Goal: Use online tool/utility: Utilize a website feature to perform a specific function

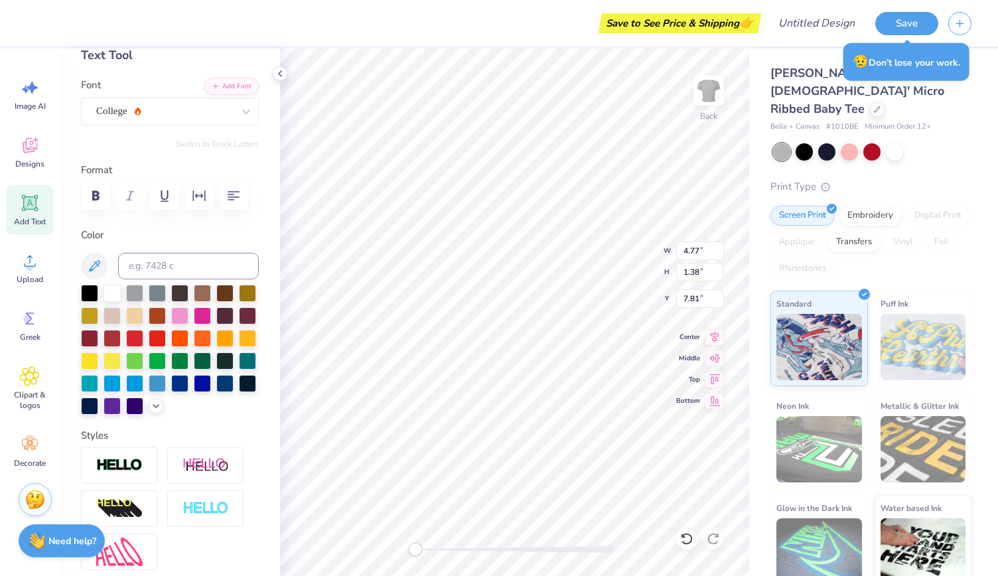
scroll to position [11, 3]
type input "5.95"
type input "1.04"
type input "4.07"
click at [36, 205] on icon at bounding box center [30, 203] width 20 height 20
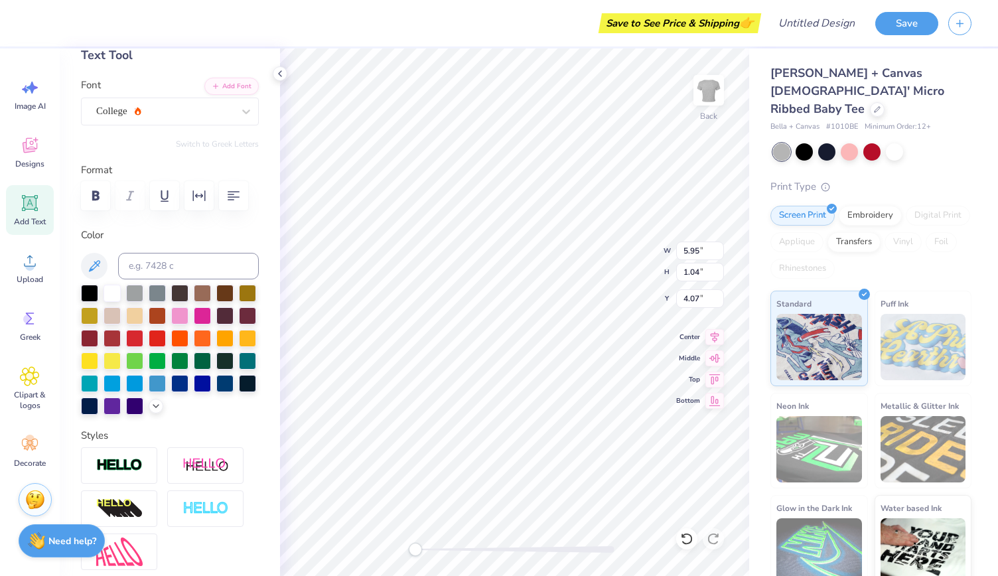
type input "4.77"
type input "1.38"
type input "7.81"
click at [36, 205] on icon at bounding box center [30, 203] width 20 height 20
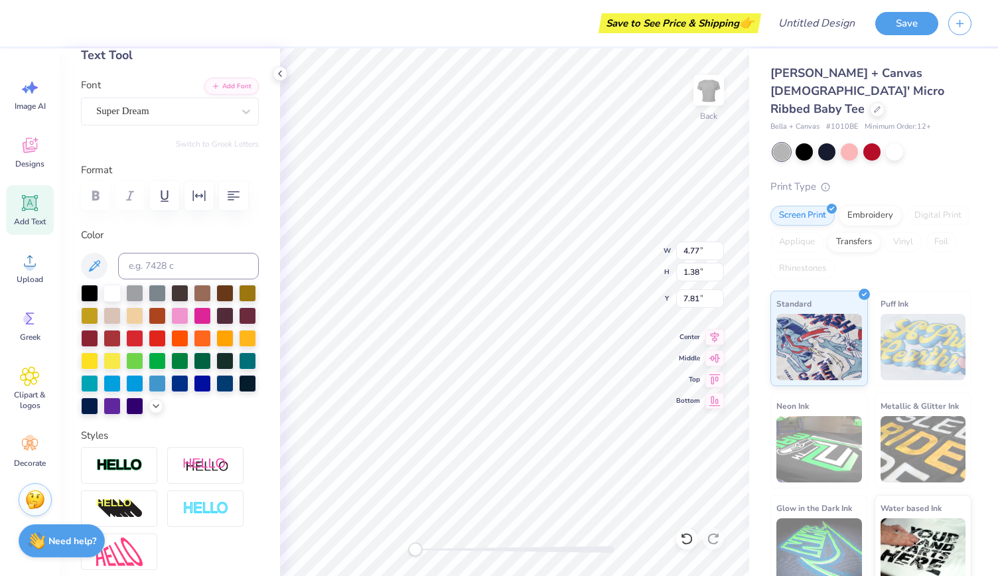
type textarea "F"
type textarea "RCNJ Men's Basketball"
type input "11.02"
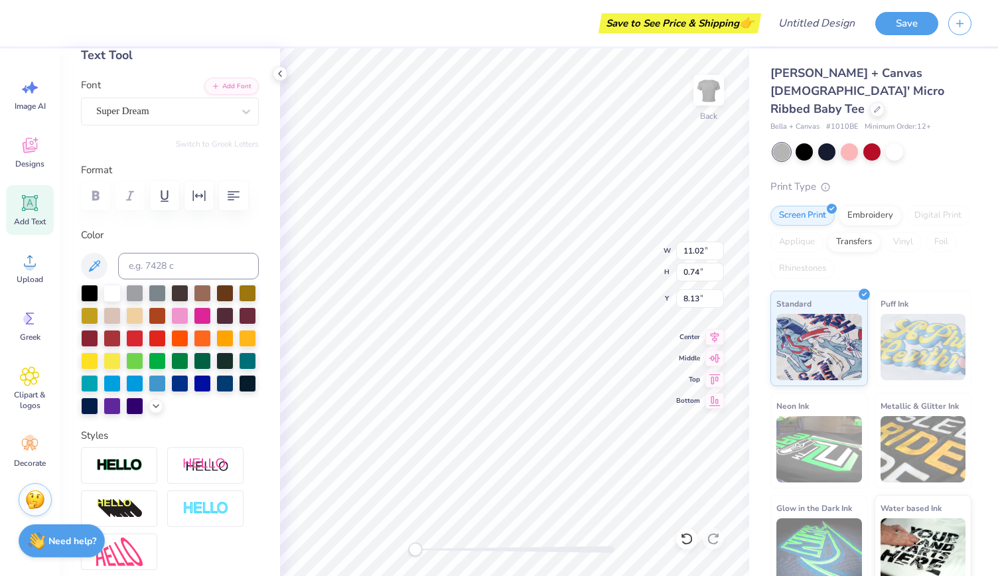
type input "0.74"
type input "8.13"
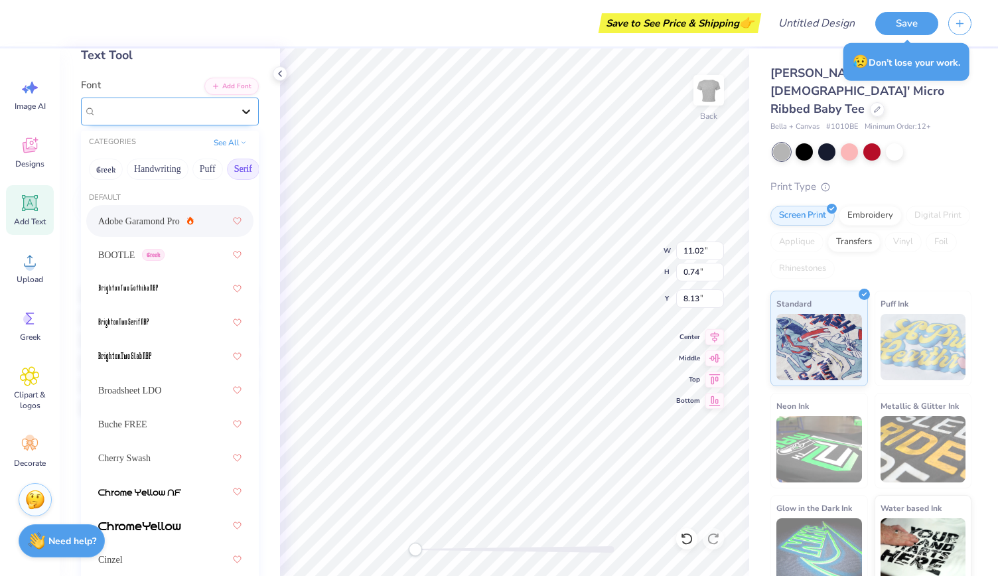
click at [238, 103] on div at bounding box center [246, 112] width 24 height 24
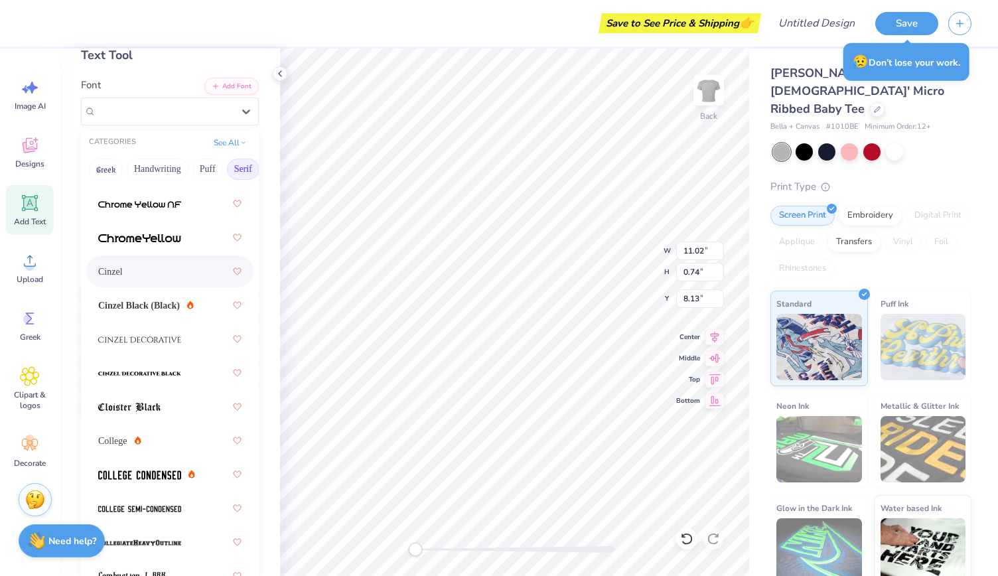
scroll to position [293, 0]
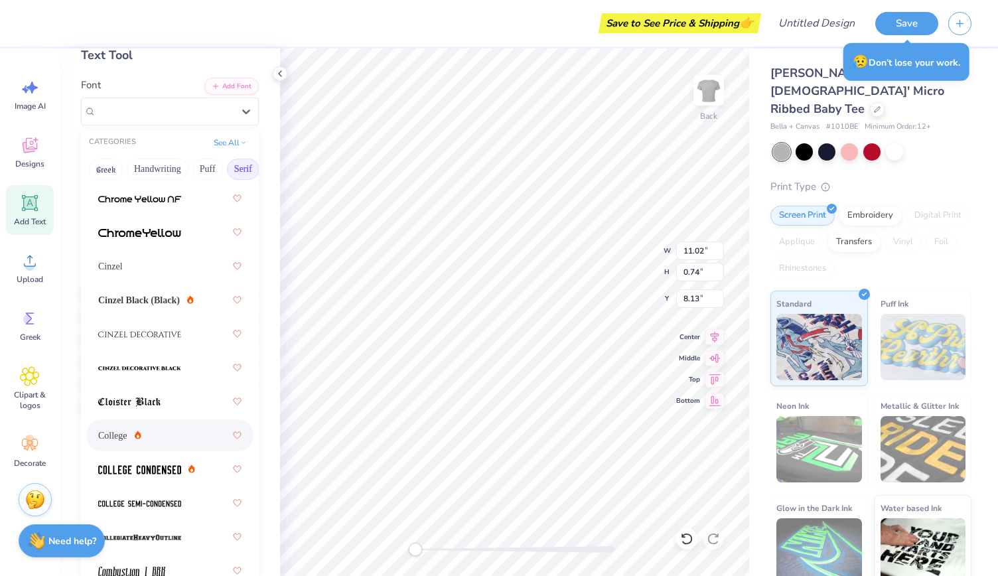
click at [150, 435] on div "College" at bounding box center [169, 435] width 143 height 24
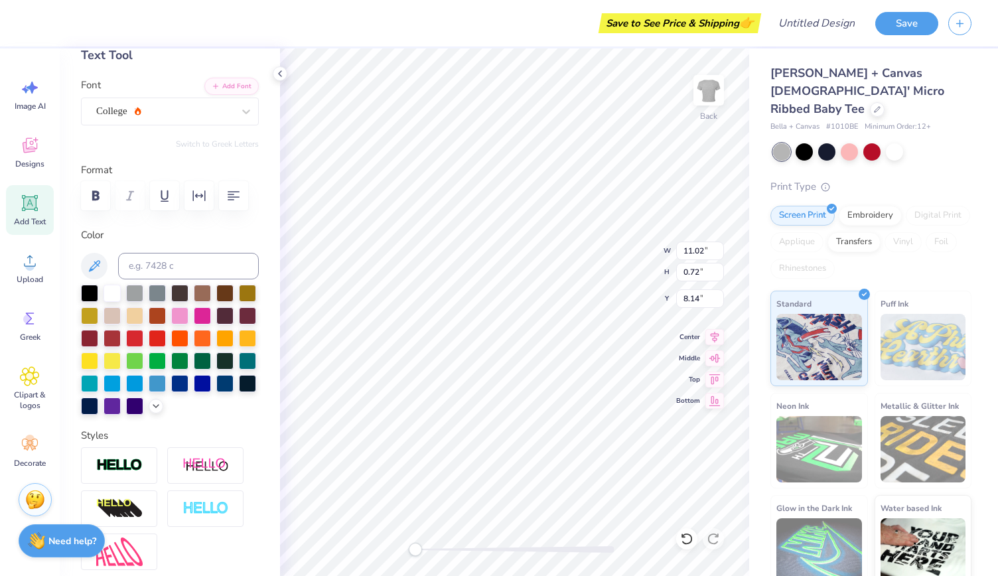
type input "5.95"
type input "1.04"
type input "3.87"
type input "2.23"
type input "2.19"
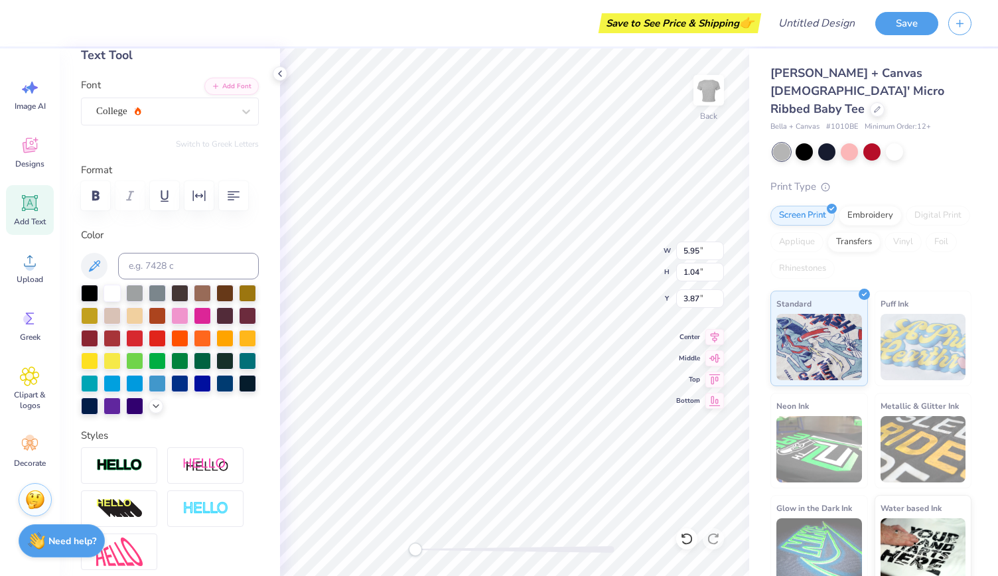
type input "1.37"
click at [28, 214] on div "Add Text" at bounding box center [30, 210] width 48 height 50
type input "4.77"
type input "1.38"
type input "7.81"
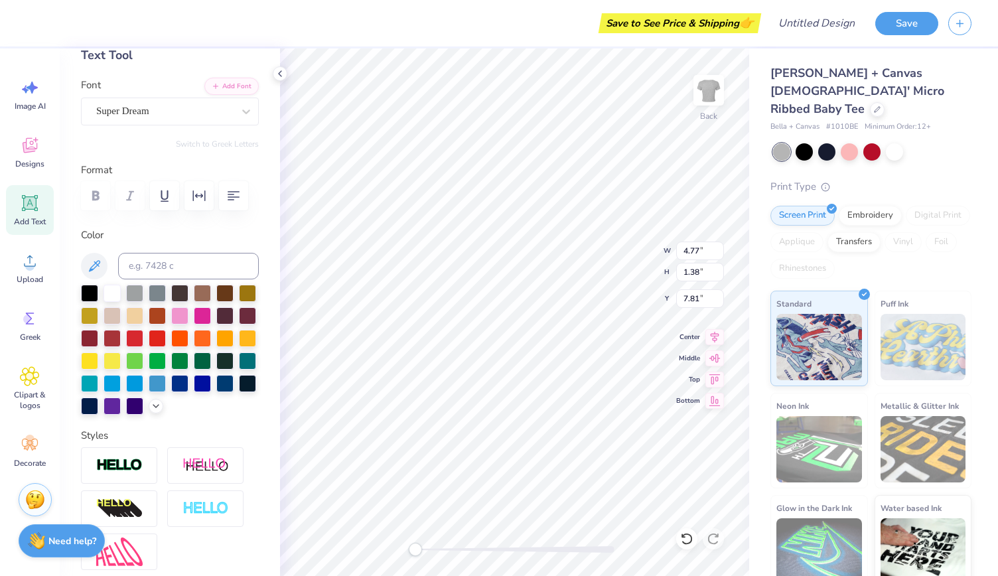
scroll to position [11, 1]
type textarea "TXXT"
type input "4.93"
type textarea "T"
type textarea "x"
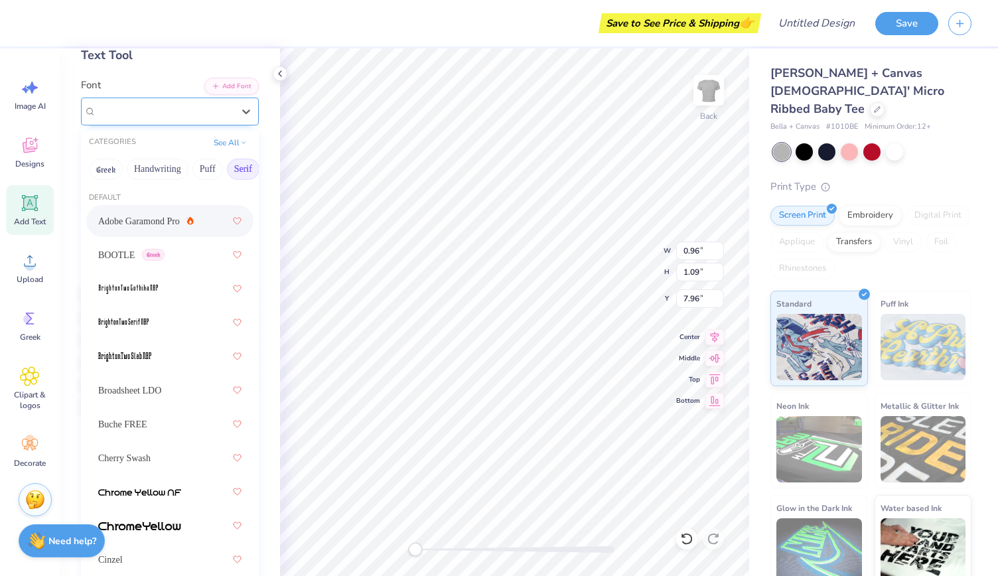
click at [207, 116] on div "Super Dream" at bounding box center [164, 111] width 139 height 21
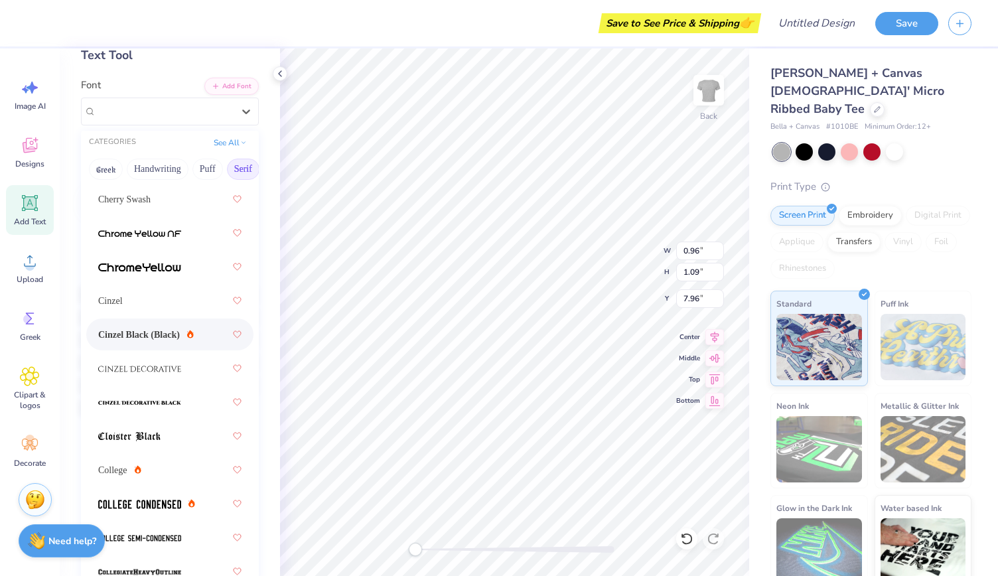
scroll to position [263, 0]
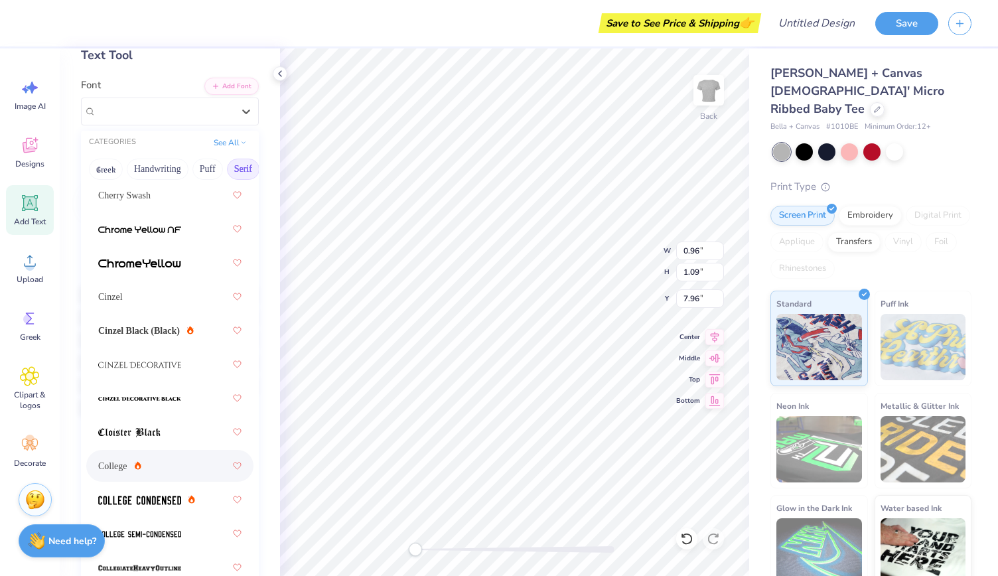
click at [161, 463] on div "College" at bounding box center [169, 466] width 143 height 24
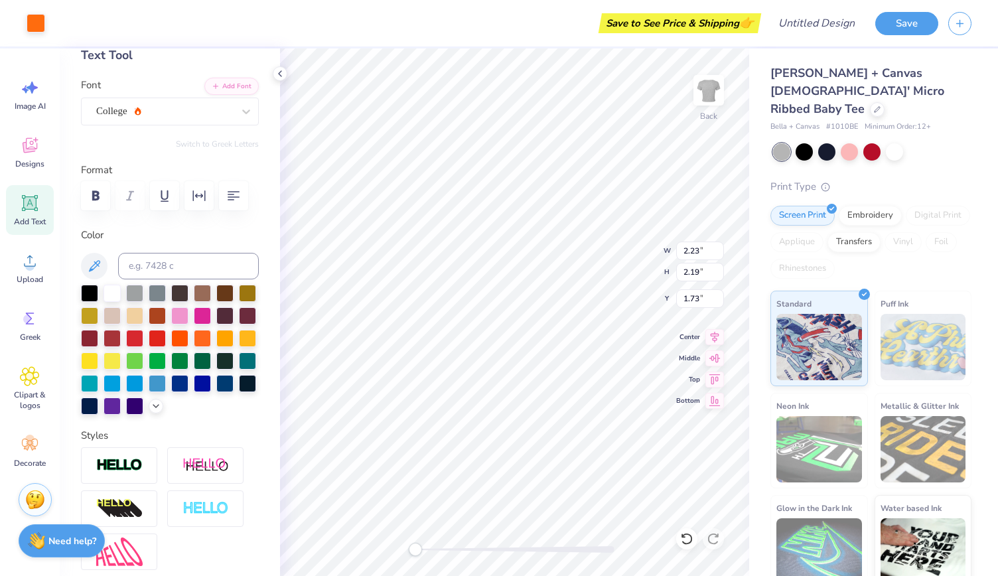
type input "2.23"
type input "2.19"
type input "1.73"
type input "0.96"
type input "1.35"
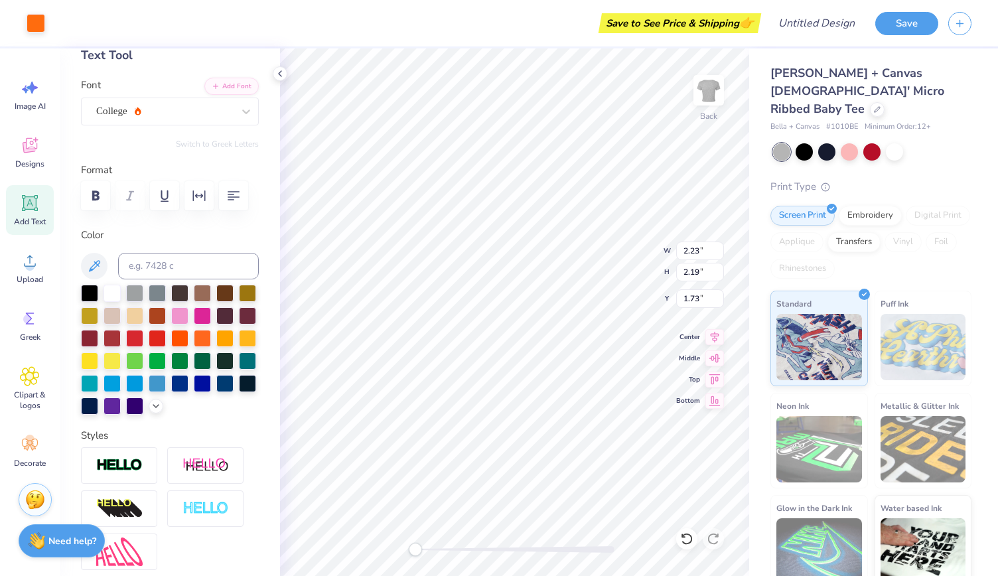
type input "2.15"
type textarea "R"
type textarea "Fall Philanthropy '25"
type input "5.95"
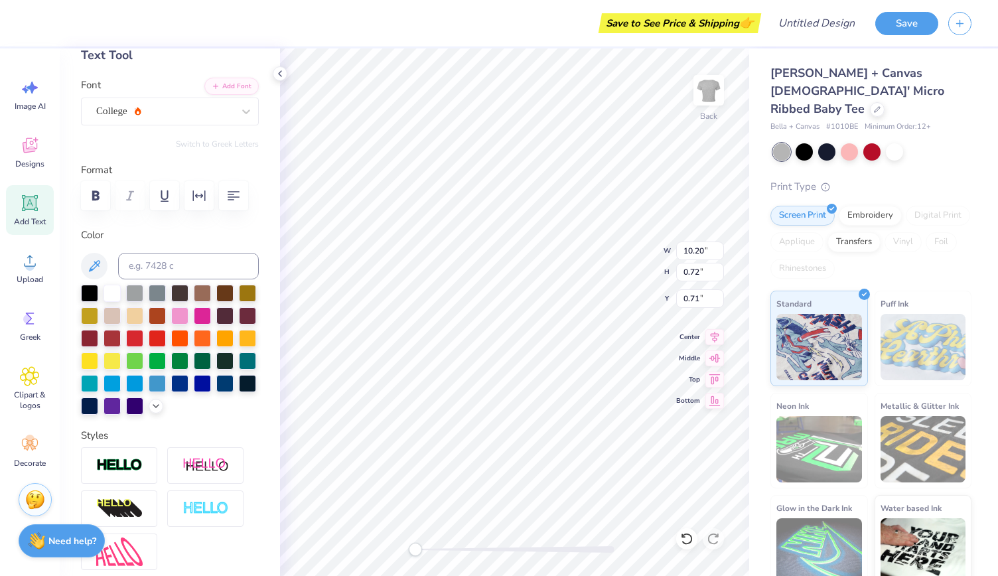
type input "1.04"
type input "4.39"
type input "10.20"
type input "0.72"
type input "2.71"
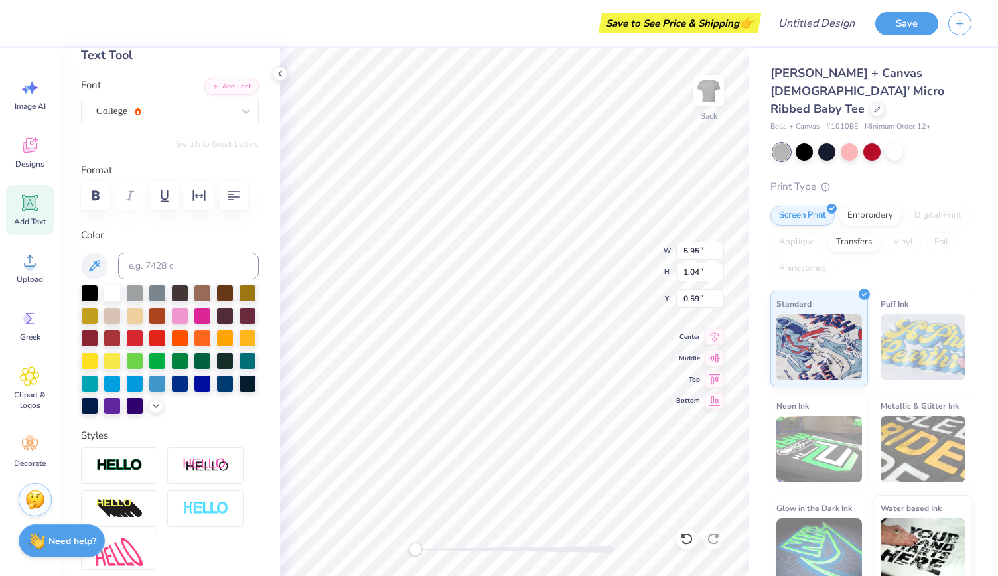
scroll to position [11, 11]
type textarea "Tri Sigma x RCNJ Men's Basketball"
type textarea "Tri Sigma"
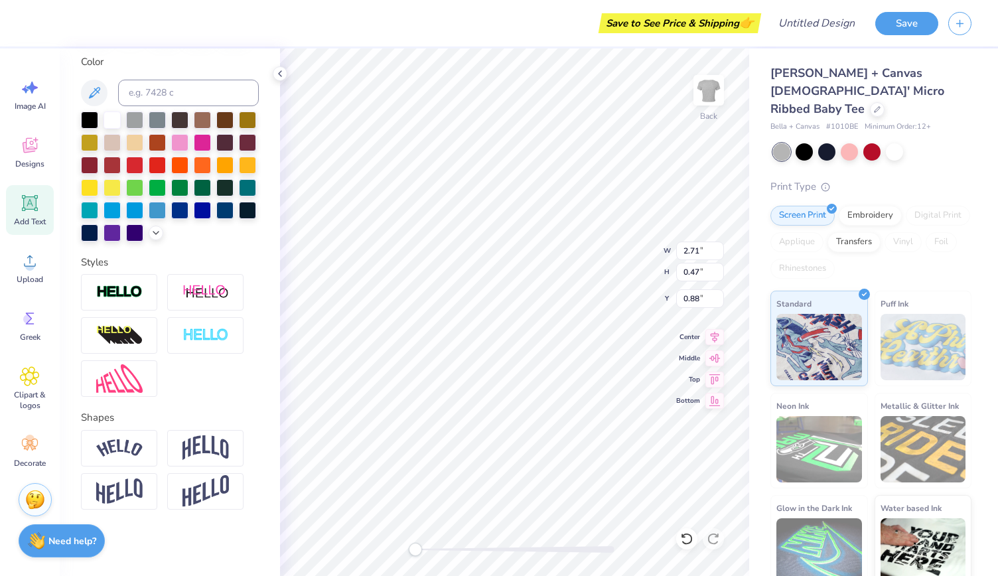
scroll to position [269, 0]
click at [689, 539] on icon at bounding box center [686, 538] width 13 height 13
click at [685, 537] on icon at bounding box center [683, 535] width 3 height 3
type input "5.28"
type input "0.92"
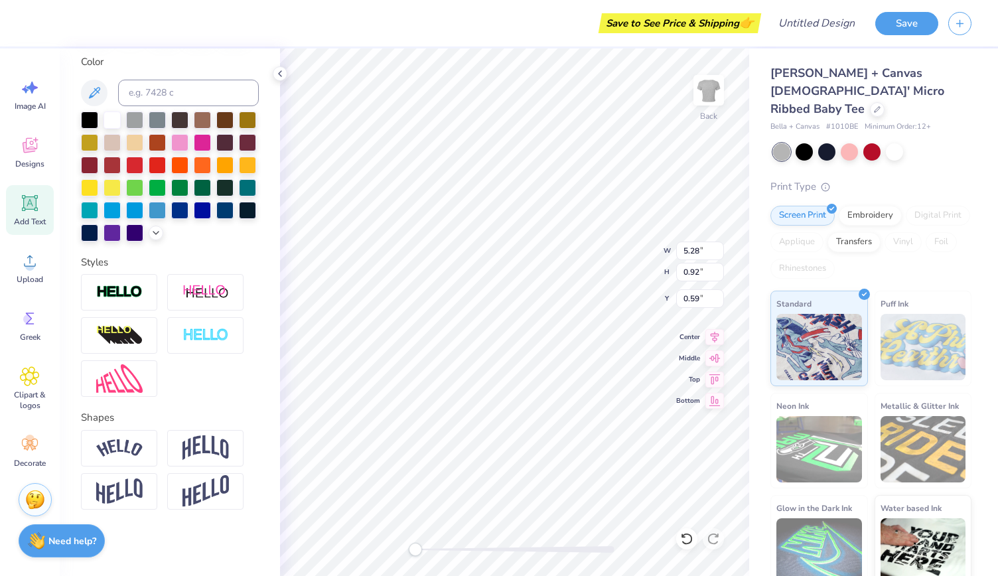
type input "10.20"
type input "0.72"
type input "4.31"
type input "7.78"
type input "0.55"
